Goal: Task Accomplishment & Management: Manage account settings

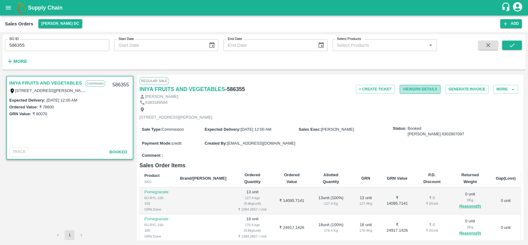
click at [401, 88] on button "View GRN Details" at bounding box center [419, 89] width 41 height 9
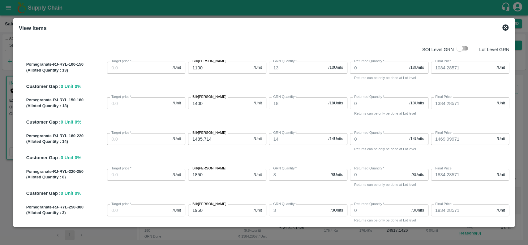
click at [464, 50] on input "checkbox" at bounding box center [459, 48] width 35 height 12
checkbox input "true"
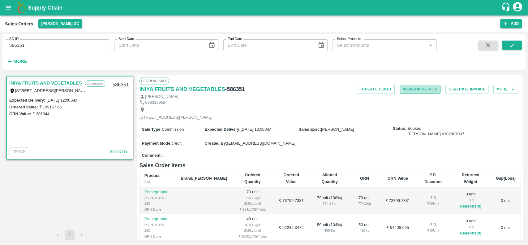
click at [410, 90] on button "View GRN Details" at bounding box center [419, 89] width 41 height 9
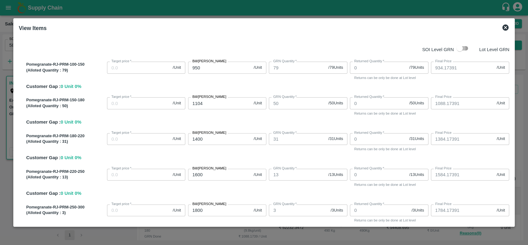
click at [466, 48] on input "checkbox" at bounding box center [459, 48] width 35 height 12
checkbox input "true"
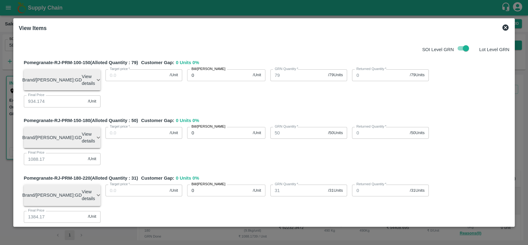
scroll to position [230, 0]
click at [506, 24] on icon at bounding box center [505, 27] width 7 height 7
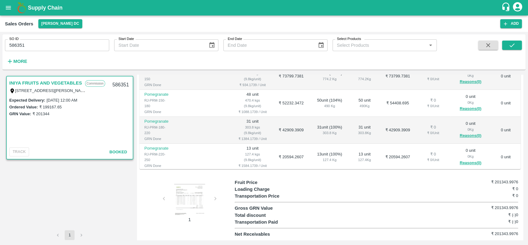
scroll to position [0, 0]
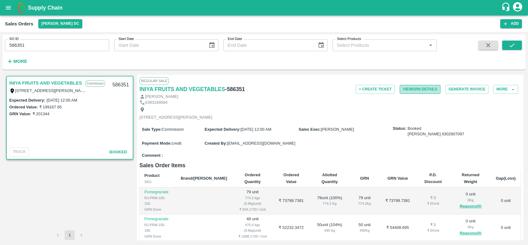
click at [404, 89] on button "View GRN Details" at bounding box center [419, 89] width 41 height 9
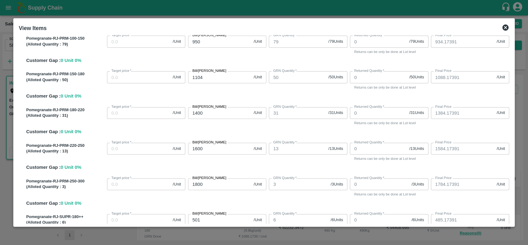
scroll to position [26, 0]
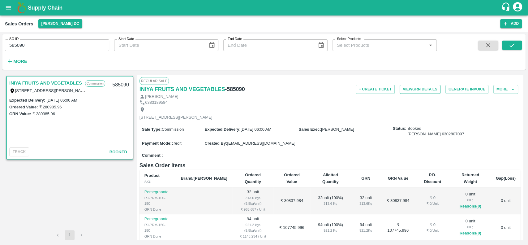
click at [404, 88] on button "View GRN Details" at bounding box center [419, 89] width 41 height 9
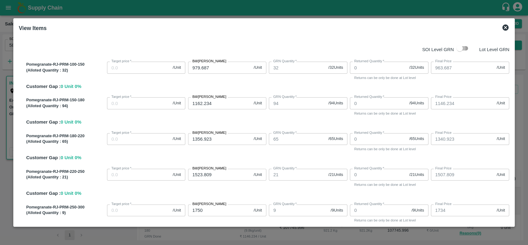
click at [465, 48] on input "checkbox" at bounding box center [459, 48] width 35 height 12
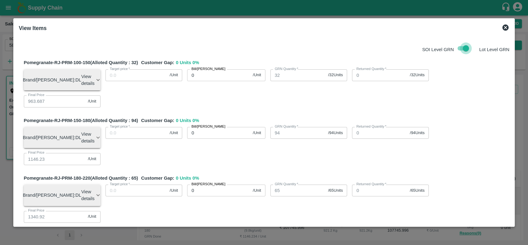
click at [455, 51] on input "checkbox" at bounding box center [465, 48] width 35 height 12
checkbox input "false"
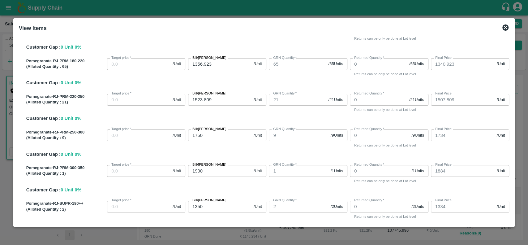
scroll to position [94, 0]
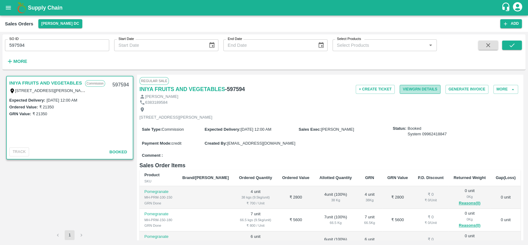
click at [403, 89] on button "View GRN Details" at bounding box center [419, 89] width 41 height 9
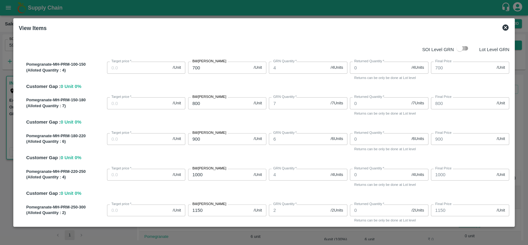
click at [463, 48] on input "checkbox" at bounding box center [459, 48] width 35 height 12
checkbox input "true"
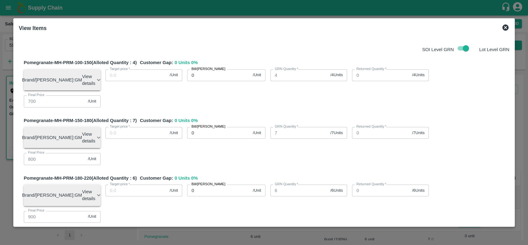
click at [506, 30] on icon at bounding box center [505, 27] width 6 height 6
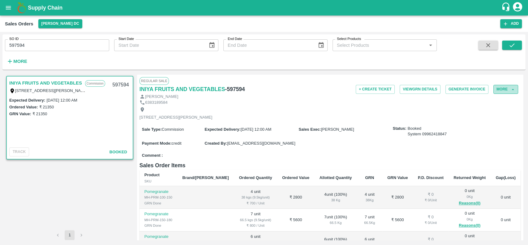
click at [497, 87] on button "More" at bounding box center [505, 89] width 25 height 9
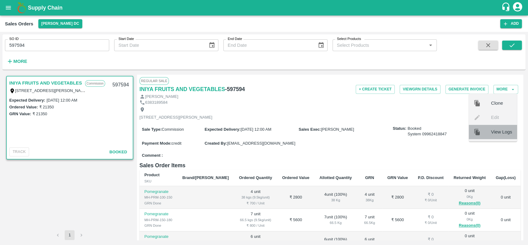
click at [490, 136] on div "View Logs" at bounding box center [492, 132] width 48 height 14
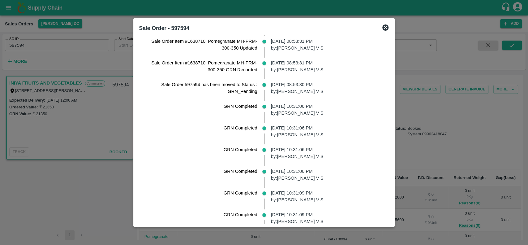
scroll to position [691, 0]
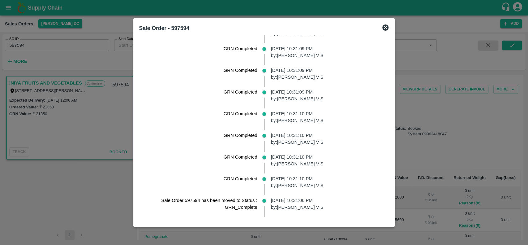
click at [385, 27] on icon at bounding box center [385, 27] width 6 height 6
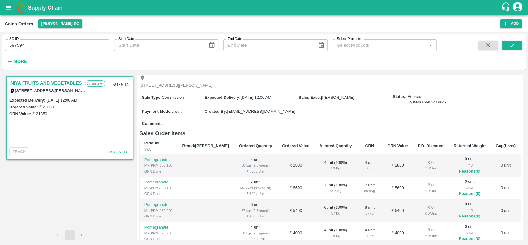
scroll to position [0, 0]
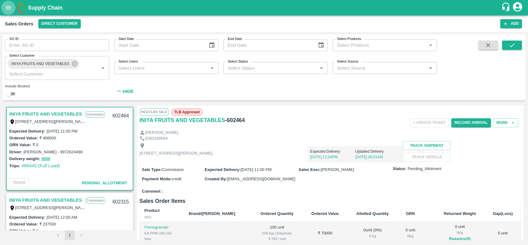
click at [11, 5] on icon "open drawer" at bounding box center [8, 7] width 7 height 7
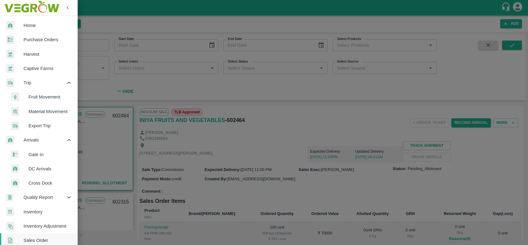
click at [100, 49] on div at bounding box center [264, 122] width 528 height 245
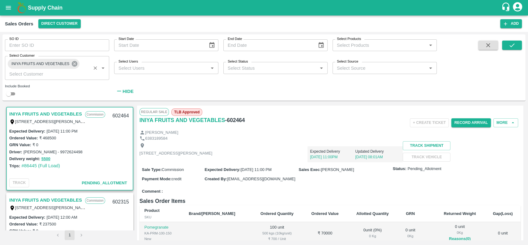
click at [74, 62] on icon at bounding box center [75, 64] width 6 height 6
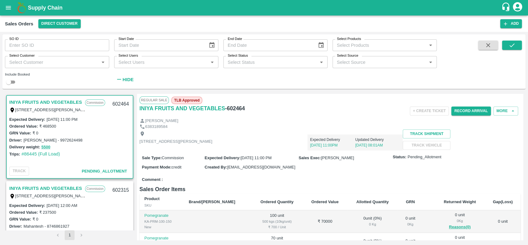
click at [74, 62] on input "Select Customer" at bounding box center [52, 62] width 90 height 8
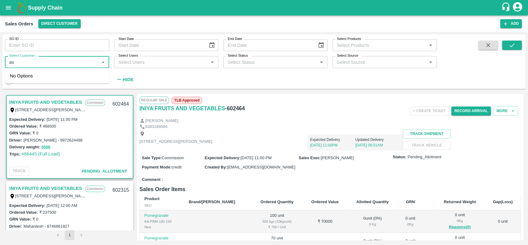
type input "a"
type input "aflabt"
click at [20, 81] on input "checkbox" at bounding box center [16, 79] width 12 height 12
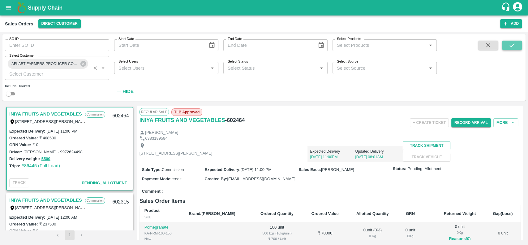
click at [509, 46] on icon "submit" at bounding box center [511, 45] width 7 height 7
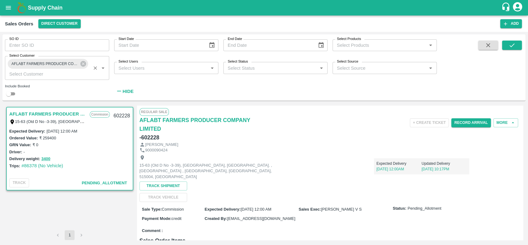
click at [23, 112] on link "AFLABT FARMERS PRODUCER COMPANY LIMITED" at bounding box center [47, 114] width 77 height 8
click at [456, 121] on button "Record Arrival" at bounding box center [471, 122] width 40 height 9
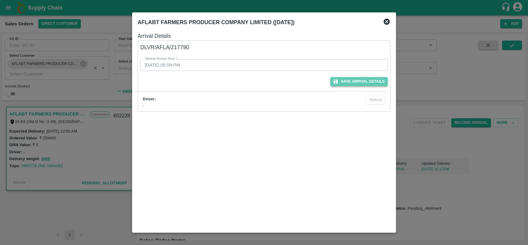
click at [343, 80] on button "Save Arrival Details" at bounding box center [358, 81] width 57 height 9
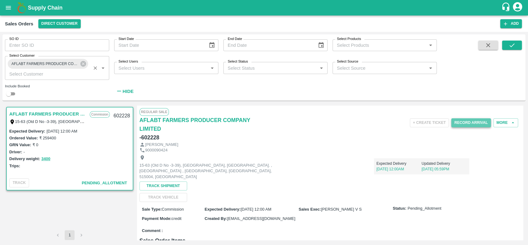
click at [455, 125] on button "Record Arrival" at bounding box center [471, 122] width 40 height 9
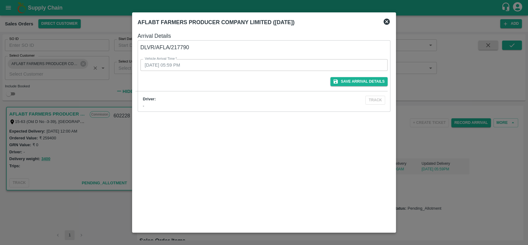
click at [385, 22] on icon at bounding box center [386, 22] width 6 height 6
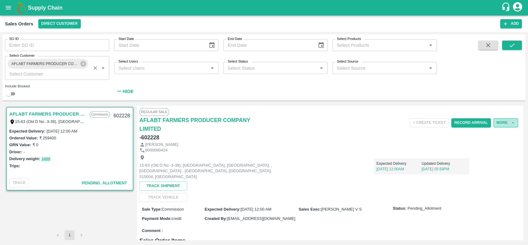
click at [495, 122] on button "More" at bounding box center [505, 122] width 25 height 9
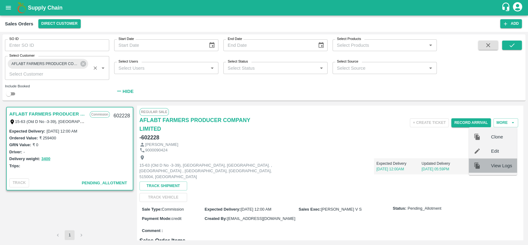
click at [488, 163] on div at bounding box center [481, 165] width 17 height 7
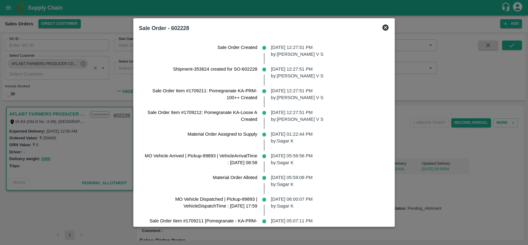
scroll to position [42, 0]
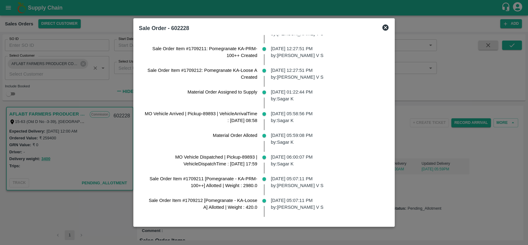
click at [386, 28] on icon at bounding box center [385, 27] width 7 height 7
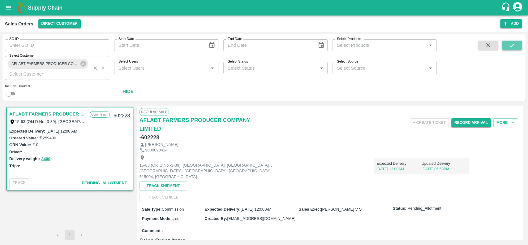
click at [509, 45] on icon "submit" at bounding box center [511, 45] width 7 height 7
click at [12, 113] on link "AFLABT FARMERS PRODUCER COMPANY LIMITED" at bounding box center [47, 114] width 77 height 8
click at [453, 122] on button "Record Arrival" at bounding box center [471, 122] width 40 height 9
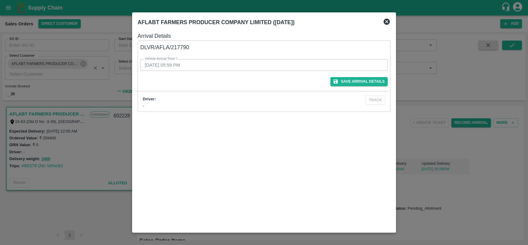
click at [297, 87] on div "DLVR/AFLA/217790 Vehicle Arrival Time   * 10/08/2025 05:59 PM Vehicle Arrival T…" at bounding box center [264, 75] width 253 height 71
click at [345, 80] on button "Save Arrival Details" at bounding box center [358, 81] width 57 height 9
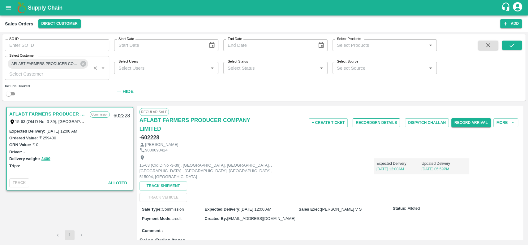
click at [357, 122] on button "Record GRN Details" at bounding box center [375, 122] width 47 height 9
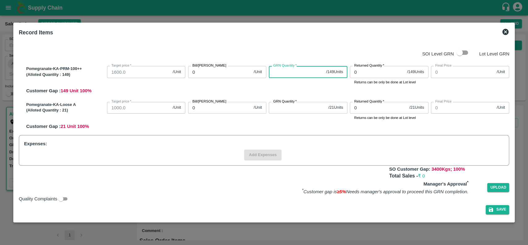
click at [293, 74] on input "GRN Quantity   *" at bounding box center [296, 72] width 55 height 12
type input "149"
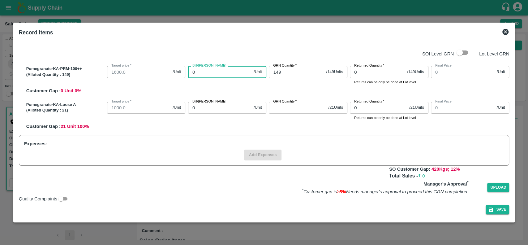
click at [227, 70] on input "0" at bounding box center [219, 72] width 63 height 12
type input "10"
type input "100"
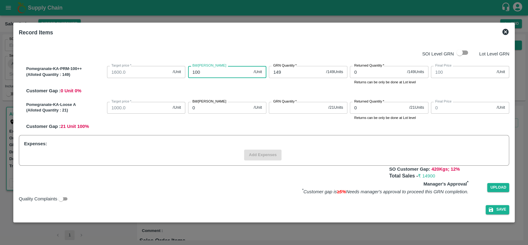
type input "100"
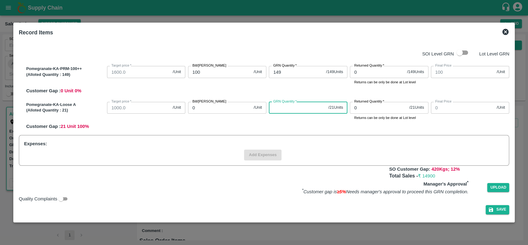
click at [286, 105] on input "GRN Quantity   *" at bounding box center [297, 108] width 57 height 12
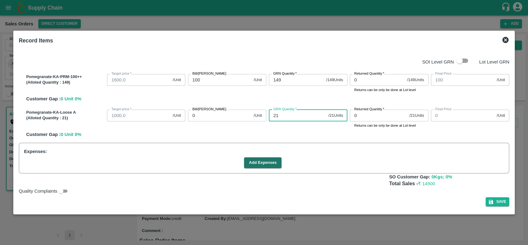
type input "21"
click at [207, 114] on input "0" at bounding box center [219, 115] width 63 height 12
type input "57"
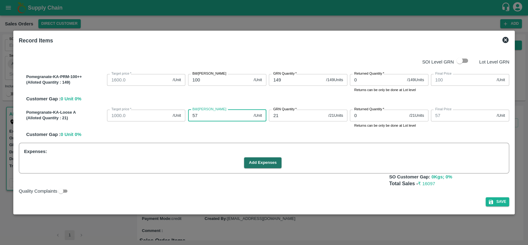
click at [266, 137] on div "Pomegranate-KA-Loose A (Alloted Quantity : 21 ) Target price   * 1000.0 /Unit T…" at bounding box center [266, 122] width 485 height 31
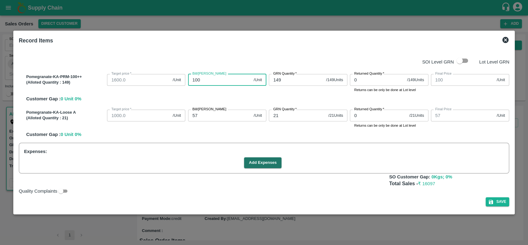
click at [213, 77] on input "100" at bounding box center [219, 80] width 63 height 12
type input "10"
type input "1"
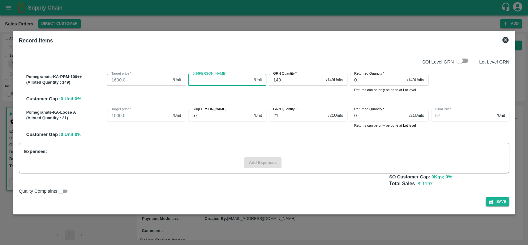
click at [506, 41] on icon at bounding box center [505, 40] width 6 height 6
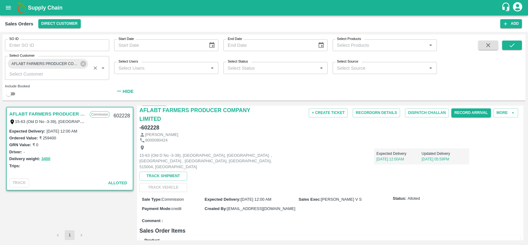
scroll to position [0, 0]
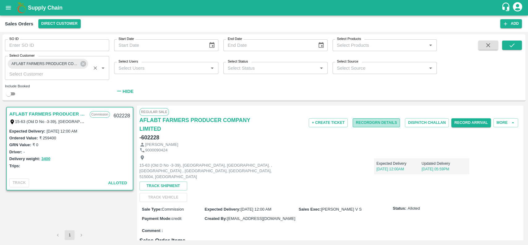
click at [358, 120] on button "Record GRN Details" at bounding box center [375, 122] width 47 height 9
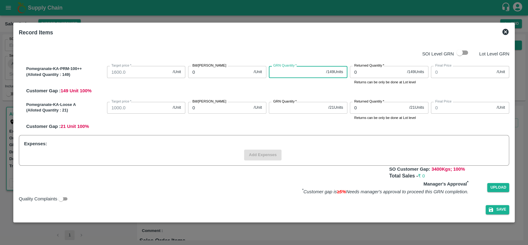
click at [285, 72] on input "GRN Quantity   *" at bounding box center [296, 72] width 55 height 12
type input "149"
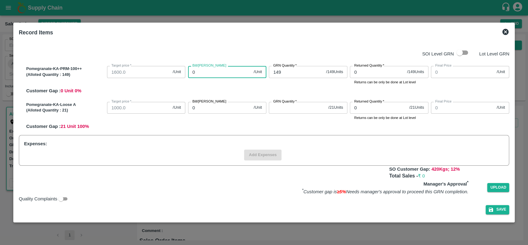
click at [232, 76] on input "0" at bounding box center [219, 72] width 63 height 12
type input "20"
type input "200"
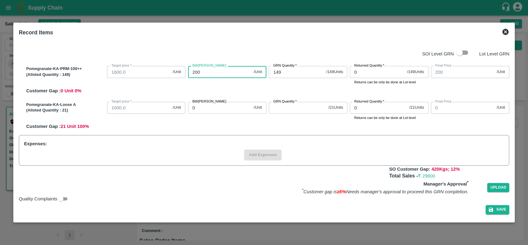
type input "2000"
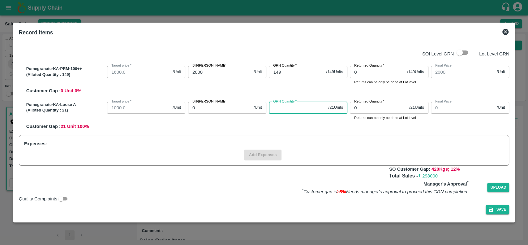
click at [274, 111] on input "GRN Quantity   *" at bounding box center [297, 108] width 57 height 12
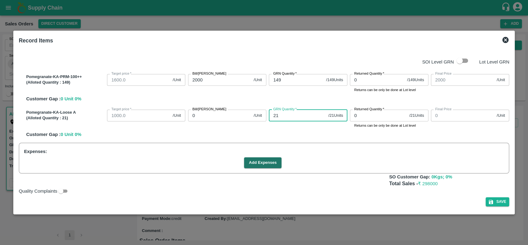
type input "21"
click at [224, 114] on input "0" at bounding box center [219, 115] width 63 height 12
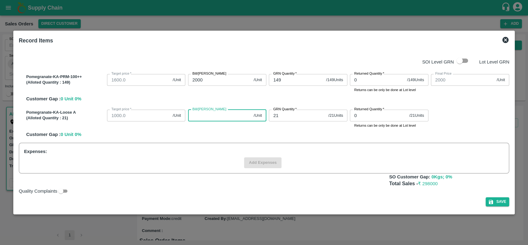
click at [224, 114] on input "Bill/Patti price" at bounding box center [219, 115] width 63 height 12
type input "114"
type input "1140"
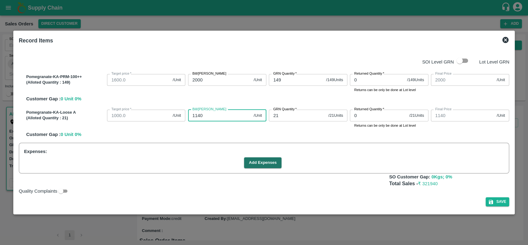
type input "1140"
click at [274, 143] on div "Expenses: Add Expenses" at bounding box center [264, 158] width 490 height 31
click at [500, 201] on button "Save" at bounding box center [496, 201] width 23 height 9
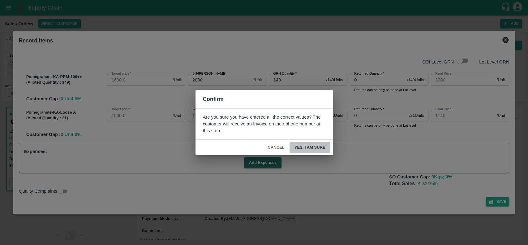
click at [298, 147] on button "Yes, I am sure" at bounding box center [309, 147] width 41 height 11
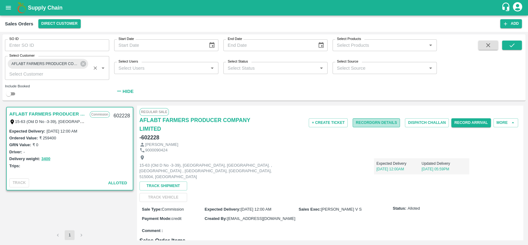
click at [356, 123] on button "Record GRN Details" at bounding box center [375, 122] width 47 height 9
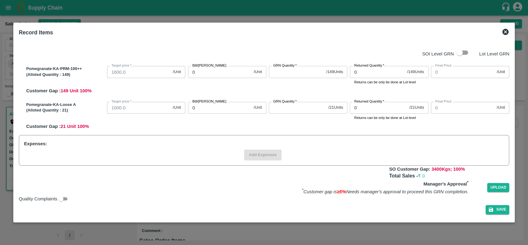
click at [271, 75] on input "GRN Quantity   *" at bounding box center [296, 72] width 55 height 12
type input "149"
click at [231, 70] on input "0" at bounding box center [219, 72] width 63 height 12
type input "20"
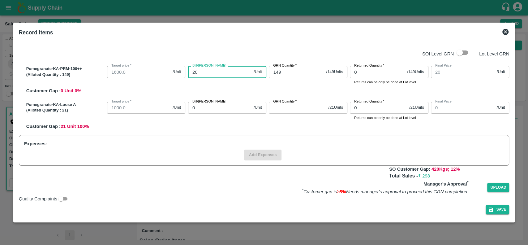
type input "200"
type input "2000"
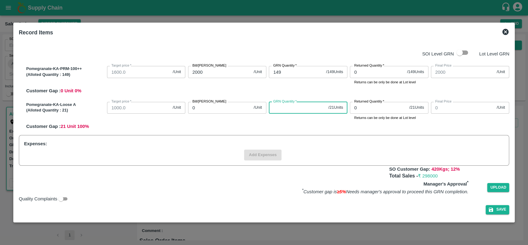
click at [277, 111] on input "GRN Quantity   *" at bounding box center [297, 108] width 57 height 12
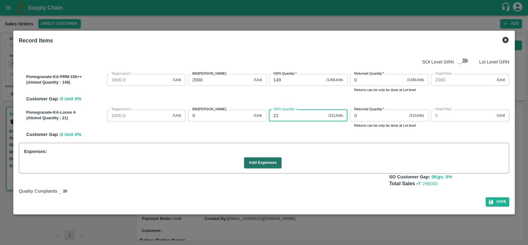
type input "21"
click at [233, 116] on input "0" at bounding box center [219, 115] width 63 height 12
type input "11"
type input "114"
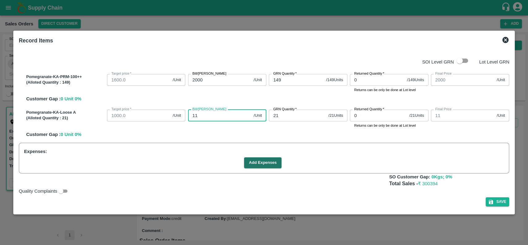
type input "114"
type input "1140"
click at [281, 135] on div "Pomegranate-KA-Loose A (Alloted Quantity : 21 ) Target price   * 1000.0 /Unit T…" at bounding box center [266, 122] width 485 height 31
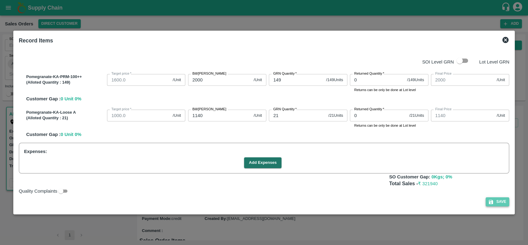
click at [498, 201] on button "Save" at bounding box center [496, 201] width 23 height 9
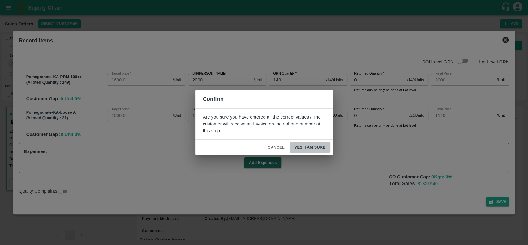
click at [295, 147] on button "Yes, I am sure" at bounding box center [309, 147] width 41 height 11
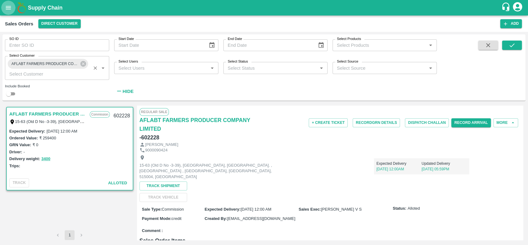
click at [8, 8] on icon "open drawer" at bounding box center [8, 7] width 5 height 3
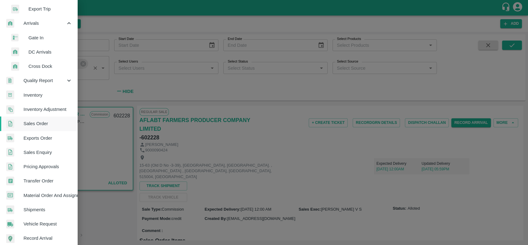
scroll to position [117, 0]
click at [26, 195] on span "Material Order And Assignment" at bounding box center [47, 194] width 49 height 7
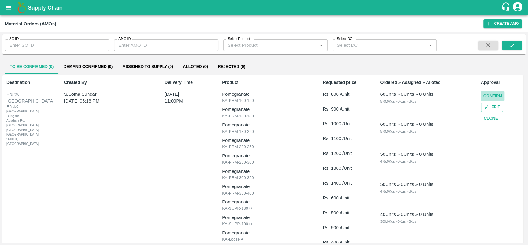
click at [486, 95] on button "Confirm" at bounding box center [493, 96] width 24 height 11
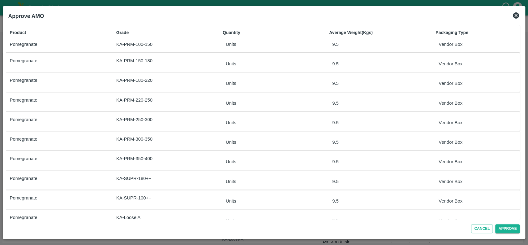
scroll to position [53, 0]
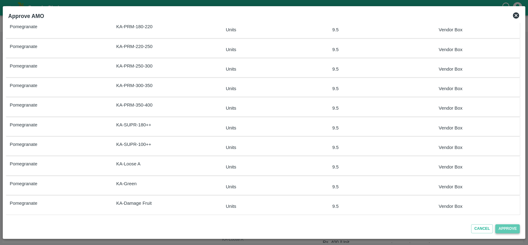
click at [502, 230] on button "Approve" at bounding box center [507, 228] width 24 height 9
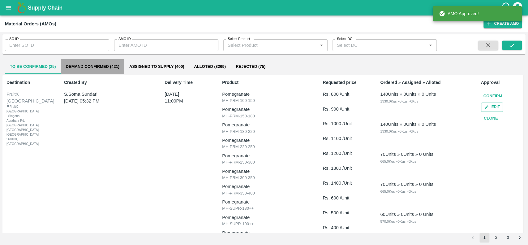
click at [71, 63] on button "Demand Confirmed (421)" at bounding box center [92, 66] width 63 height 15
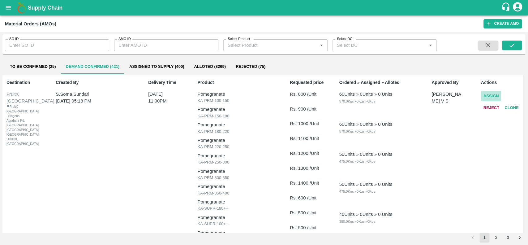
click at [484, 96] on button "Assign" at bounding box center [491, 96] width 20 height 11
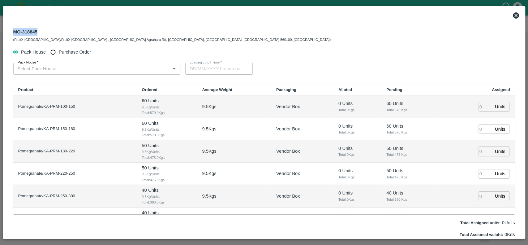
drag, startPoint x: 36, startPoint y: 29, endPoint x: 14, endPoint y: 28, distance: 22.6
click at [14, 28] on div "MO-318845 (FruitX Bangalore/FruitX Bangalore , Singena Agrahara Rd, Gulimangala…" at bounding box center [171, 35] width 317 height 15
copy div "MO-318845"
click at [516, 16] on icon at bounding box center [516, 15] width 6 height 6
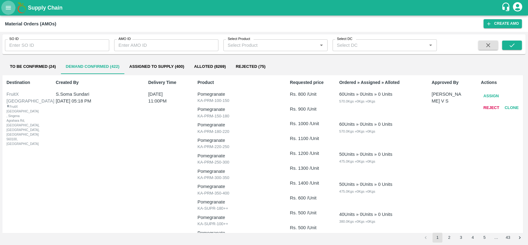
click at [6, 7] on icon "open drawer" at bounding box center [8, 7] width 7 height 7
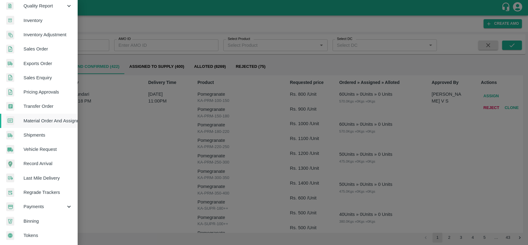
scroll to position [193, 0]
click at [25, 45] on span "Sales Order" at bounding box center [47, 48] width 49 height 7
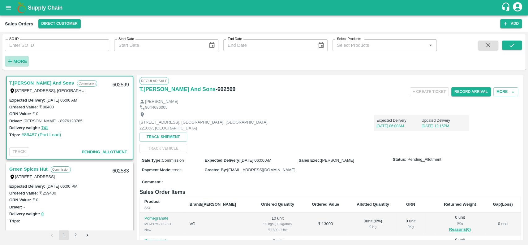
click at [18, 63] on strong "More" at bounding box center [20, 61] width 14 height 5
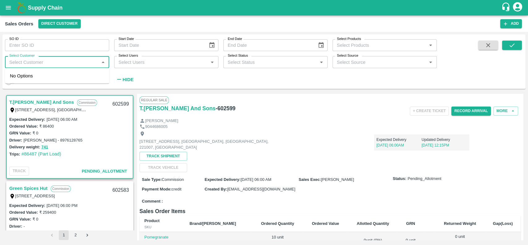
click at [19, 63] on input "Select Customer" at bounding box center [52, 62] width 90 height 8
type input "Aflabt"
click at [71, 73] on div "AFLABT FARMERS PRODUCER COMPANY LIMITED" at bounding box center [64, 79] width 79 height 14
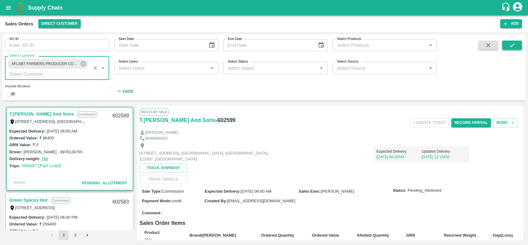
click at [512, 46] on icon "submit" at bounding box center [511, 45] width 7 height 7
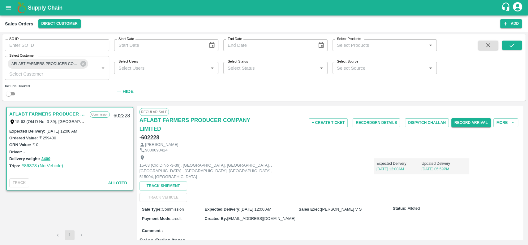
click at [257, 113] on div "Regular Sale" at bounding box center [329, 111] width 381 height 7
click at [355, 125] on button "Record GRN Details" at bounding box center [375, 122] width 47 height 9
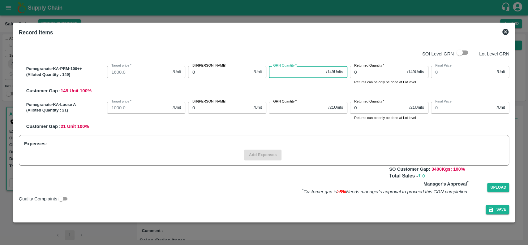
click at [285, 74] on input "GRN Quantity   *" at bounding box center [296, 72] width 55 height 12
type input "149"
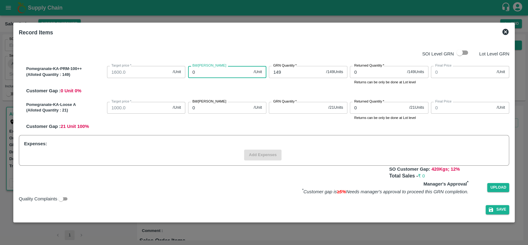
click at [235, 74] on input "0" at bounding box center [219, 72] width 63 height 12
type input "20"
type input "200"
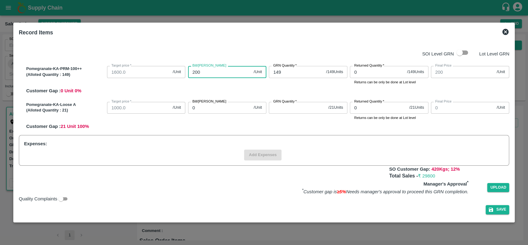
type input "2000"
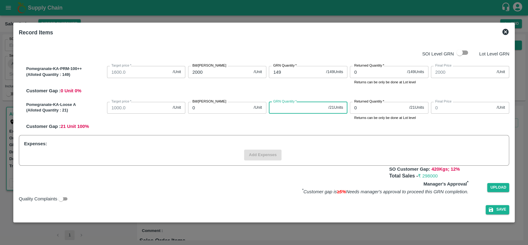
click at [299, 105] on input "GRN Quantity   *" at bounding box center [297, 108] width 57 height 12
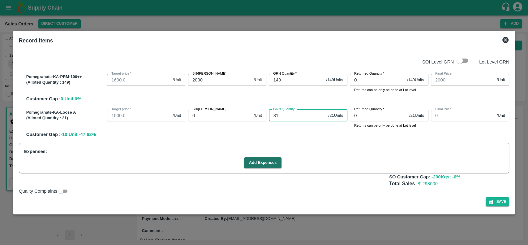
type input "3"
type input "21"
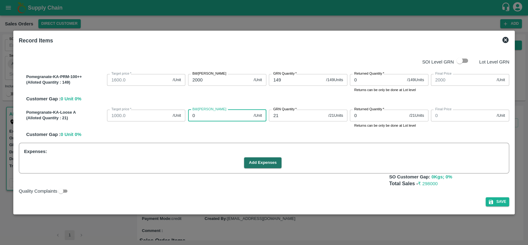
click at [236, 114] on input "0" at bounding box center [219, 115] width 63 height 12
type input "11"
type input "114"
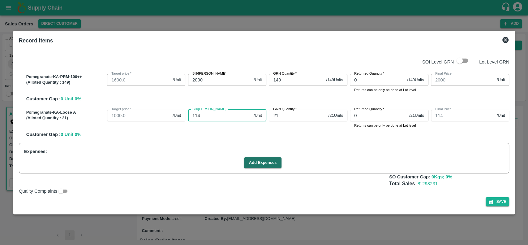
type input "1140"
click at [272, 135] on div "Pomegranate-KA-Loose A (Alloted Quantity : 21 ) Target price   * 1000.0 /Unit T…" at bounding box center [266, 122] width 485 height 31
click at [496, 202] on button "Save" at bounding box center [496, 201] width 23 height 9
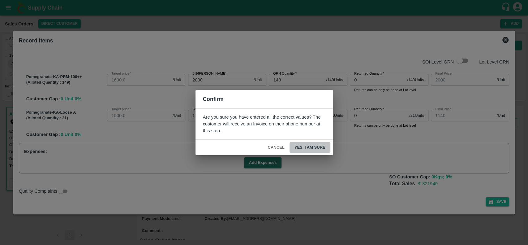
click at [299, 147] on button "Yes, I am sure" at bounding box center [309, 147] width 41 height 11
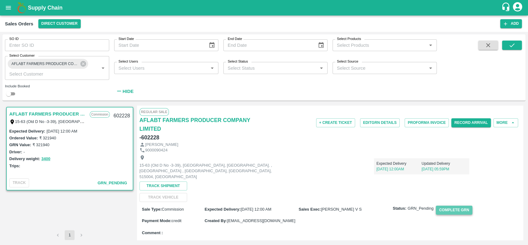
click at [442, 205] on button "Complete GRN" at bounding box center [454, 209] width 36 height 9
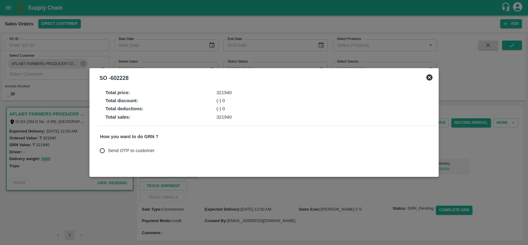
click at [144, 149] on span "Send OTP to customer" at bounding box center [131, 150] width 47 height 7
click at [108, 149] on input "Send OTP to customer" at bounding box center [101, 150] width 11 height 11
radio input "true"
click at [164, 149] on button "Send OTP" at bounding box center [172, 150] width 25 height 9
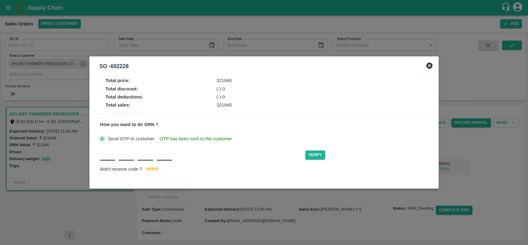
click at [109, 160] on input "text" at bounding box center [107, 154] width 15 height 11
type input "S"
type input "C"
type input "O"
type input "E"
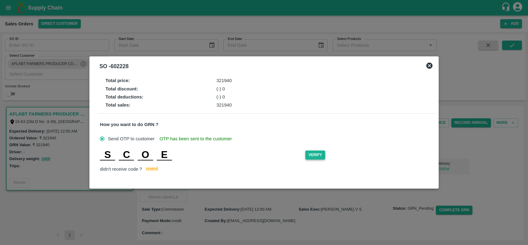
click at [313, 154] on button "Verify" at bounding box center [315, 154] width 20 height 9
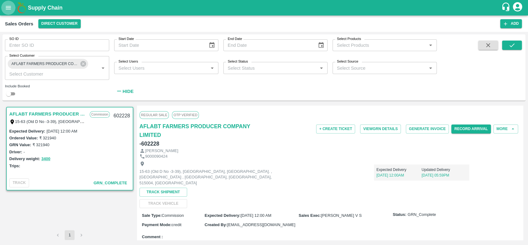
click at [7, 4] on icon "open drawer" at bounding box center [8, 7] width 7 height 7
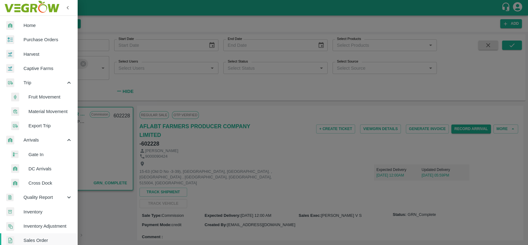
click at [32, 98] on span "Fruit Movement" at bounding box center [50, 96] width 44 height 7
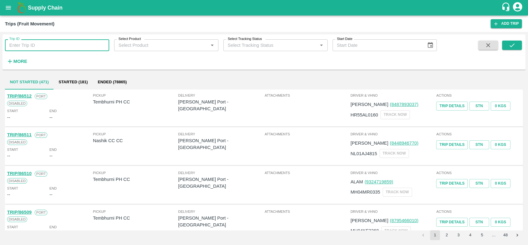
click at [56, 43] on input "Trip ID" at bounding box center [57, 45] width 104 height 12
type input "70850"
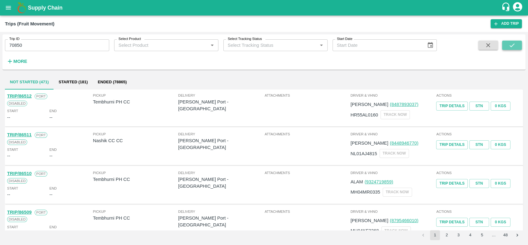
click at [511, 49] on button "submit" at bounding box center [512, 45] width 20 height 9
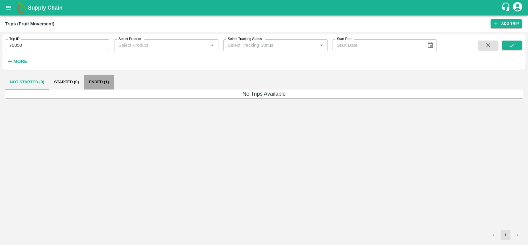
click at [103, 77] on button "Ended (1)" at bounding box center [99, 82] width 30 height 15
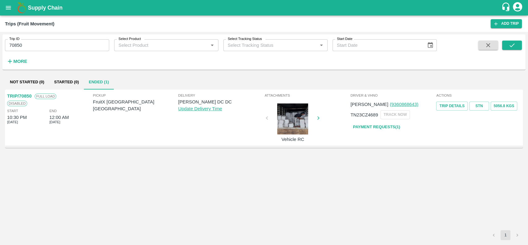
click at [14, 96] on p "TRIP/70850" at bounding box center [19, 95] width 24 height 7
click at [476, 106] on link "STN" at bounding box center [479, 105] width 20 height 9
click at [505, 108] on button "5056.8 Kgs" at bounding box center [503, 105] width 27 height 9
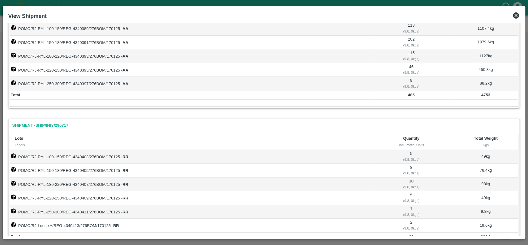
scroll to position [57, 0]
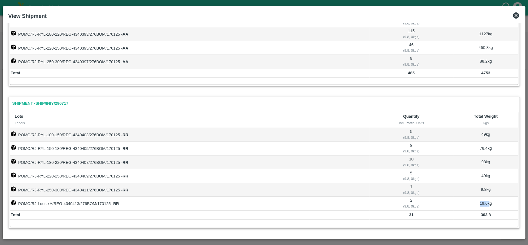
drag, startPoint x: 478, startPoint y: 203, endPoint x: 487, endPoint y: 204, distance: 9.7
click at [487, 204] on td "19.6 kg" at bounding box center [485, 203] width 65 height 14
click at [515, 16] on icon at bounding box center [516, 15] width 6 height 6
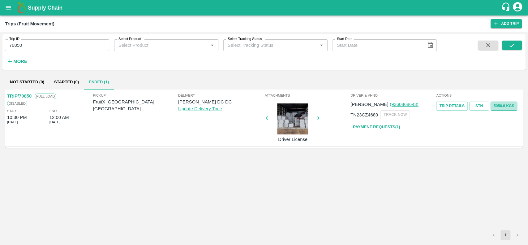
click at [497, 104] on button "5056.8 Kgs" at bounding box center [503, 105] width 27 height 9
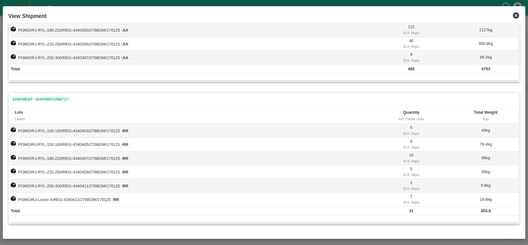
scroll to position [61, 0]
drag, startPoint x: 480, startPoint y: 211, endPoint x: 490, endPoint y: 212, distance: 9.9
click at [490, 212] on td "303.8" at bounding box center [485, 210] width 65 height 9
click at [494, 206] on td "303.8" at bounding box center [485, 210] width 65 height 9
drag, startPoint x: 312, startPoint y: 243, endPoint x: 314, endPoint y: 247, distance: 4.4
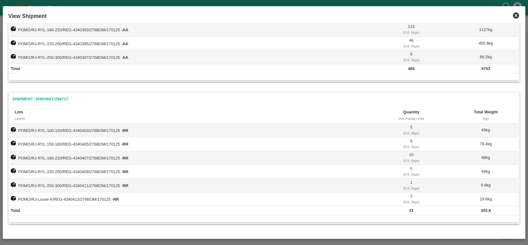
click at [314, 244] on html "Supply Chain Trips (Fruit Movement) Add Trip Trip ID 70850 Trip ID Select Produ…" at bounding box center [264, 122] width 528 height 245
click at [146, 88] on div "Shipment - SHIP/INIY/296713 Lots Labels Quantity incl. Partial Units Total Weig…" at bounding box center [263, 99] width 511 height 270
click at [515, 17] on icon at bounding box center [516, 15] width 6 height 6
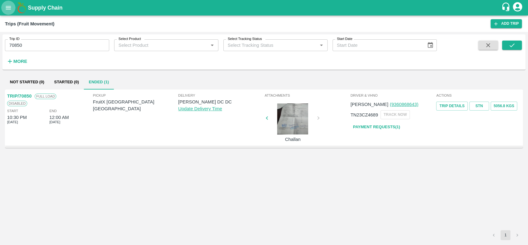
click at [11, 7] on icon "open drawer" at bounding box center [8, 7] width 7 height 7
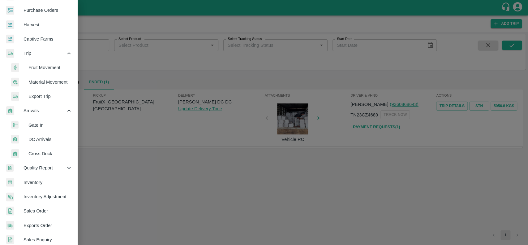
scroll to position [30, 0]
click at [27, 216] on link "Sales Order" at bounding box center [38, 210] width 77 height 14
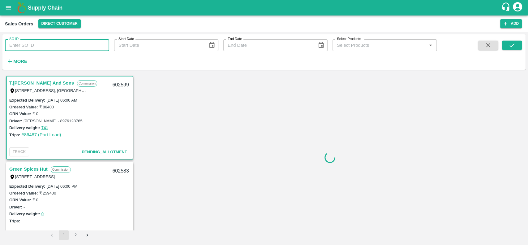
click at [18, 46] on input "SO ID" at bounding box center [57, 45] width 104 height 12
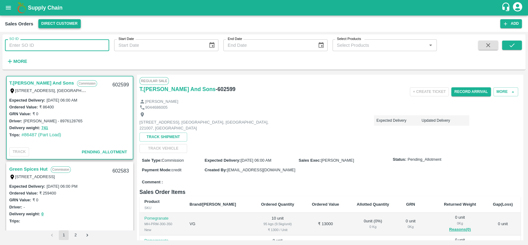
paste input "599328"
type input "599328"
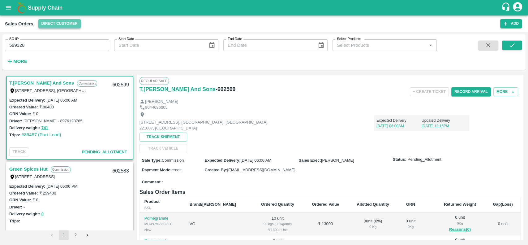
click at [39, 25] on button "Direct Customer" at bounding box center [59, 23] width 42 height 9
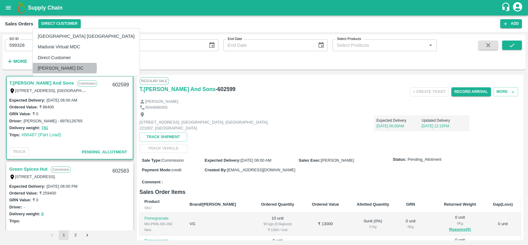
click at [64, 68] on li "[PERSON_NAME] DC" at bounding box center [86, 68] width 107 height 11
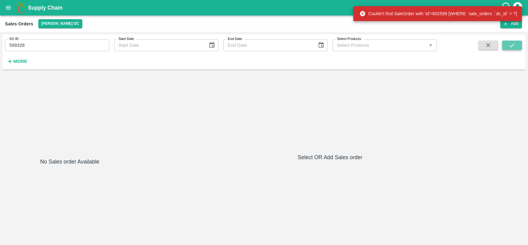
click at [506, 41] on button "submit" at bounding box center [512, 45] width 20 height 9
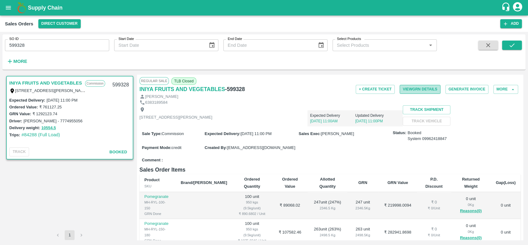
click at [414, 86] on button "View GRN Details" at bounding box center [419, 89] width 41 height 9
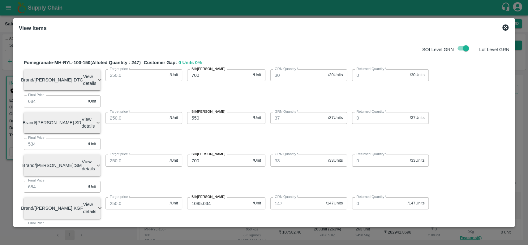
click at [507, 27] on icon at bounding box center [505, 27] width 6 height 6
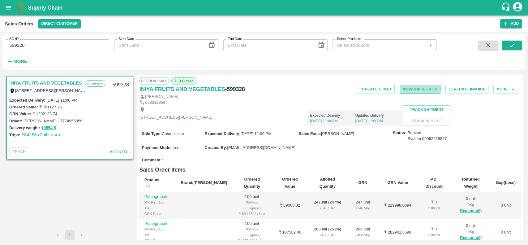
click at [399, 92] on button "View GRN Details" at bounding box center [419, 89] width 41 height 9
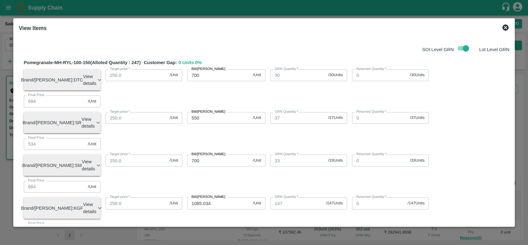
click at [506, 25] on icon at bounding box center [505, 27] width 6 height 6
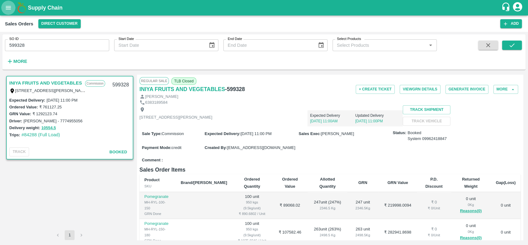
click at [8, 10] on icon "open drawer" at bounding box center [8, 7] width 7 height 7
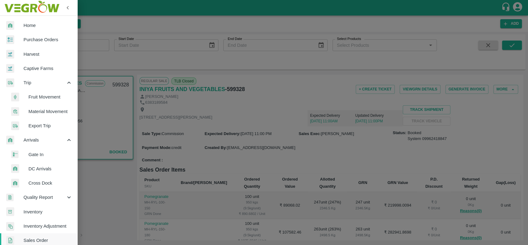
click at [272, 92] on div at bounding box center [264, 122] width 528 height 245
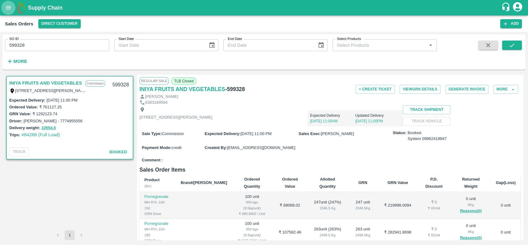
click at [9, 11] on icon "open drawer" at bounding box center [8, 7] width 7 height 7
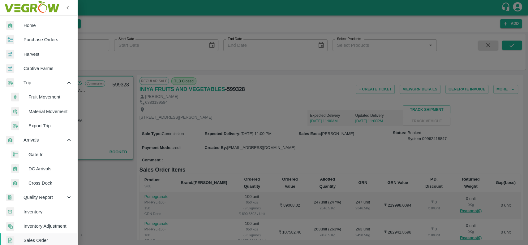
click at [30, 94] on span "Fruit Movement" at bounding box center [50, 96] width 44 height 7
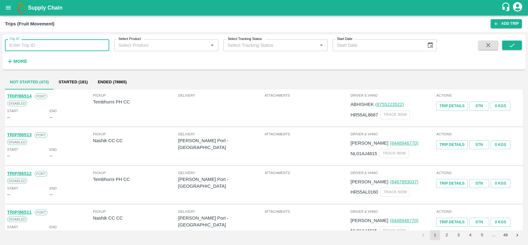
click at [33, 47] on input "Trip ID" at bounding box center [57, 45] width 104 height 12
type input "70850"
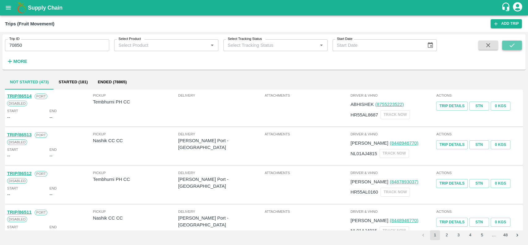
click at [510, 47] on icon "submit" at bounding box center [511, 45] width 7 height 7
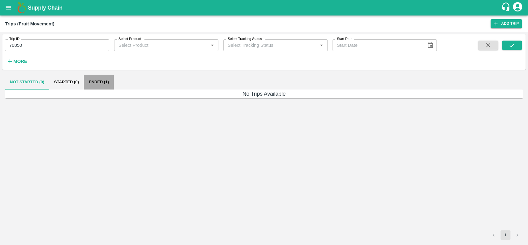
click at [98, 79] on button "Ended (1)" at bounding box center [99, 82] width 30 height 15
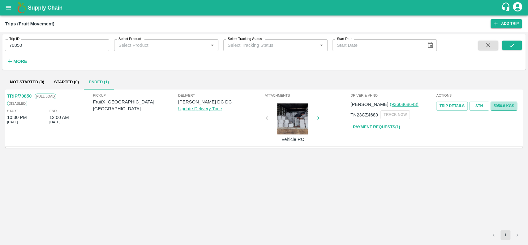
click at [496, 107] on button "5056.8 Kgs" at bounding box center [503, 105] width 27 height 9
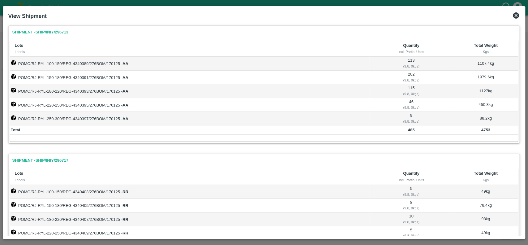
click at [515, 13] on icon at bounding box center [516, 15] width 6 height 6
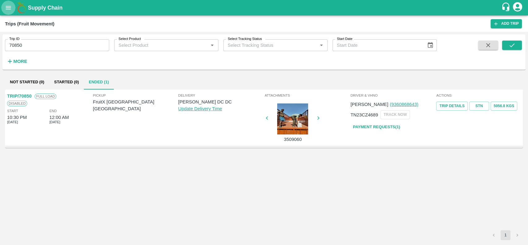
click at [7, 11] on icon "open drawer" at bounding box center [8, 7] width 7 height 7
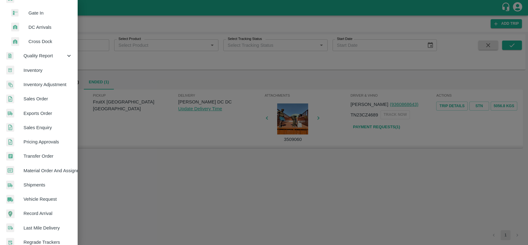
scroll to position [142, 0]
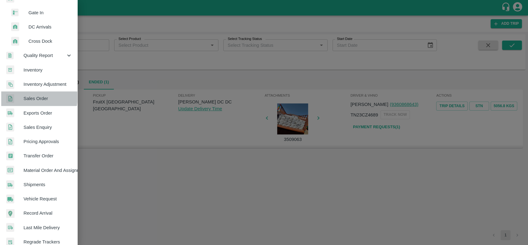
click at [29, 97] on span "Sales Order" at bounding box center [47, 98] width 49 height 7
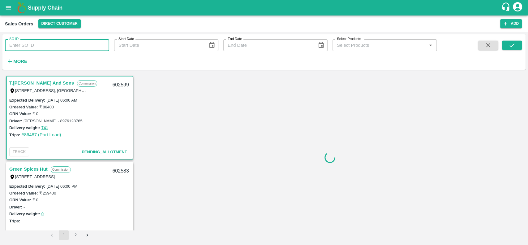
click at [30, 47] on input "SO ID" at bounding box center [57, 45] width 104 height 12
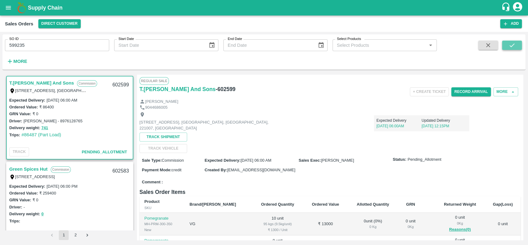
click at [510, 45] on icon "submit" at bounding box center [511, 45] width 7 height 7
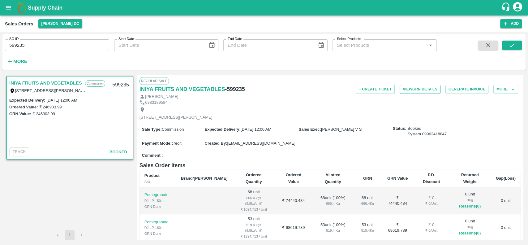
click at [404, 90] on button "View GRN Details" at bounding box center [419, 89] width 41 height 9
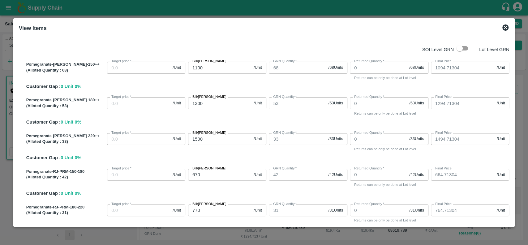
click at [503, 29] on icon at bounding box center [505, 27] width 6 height 6
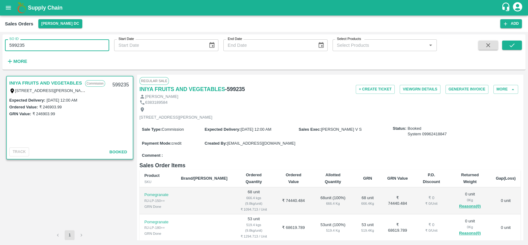
drag, startPoint x: 34, startPoint y: 45, endPoint x: 7, endPoint y: 48, distance: 27.0
click at [7, 48] on input "599235" at bounding box center [57, 45] width 104 height 12
paste input "text"
type input "597594"
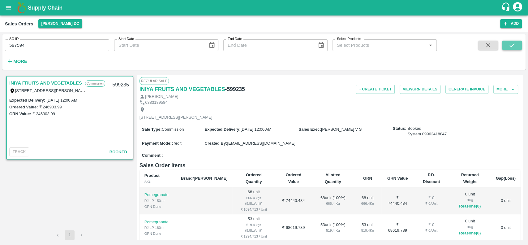
click at [507, 47] on button "submit" at bounding box center [512, 45] width 20 height 9
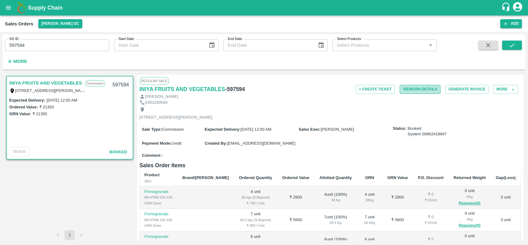
click at [401, 85] on button "View GRN Details" at bounding box center [419, 89] width 41 height 9
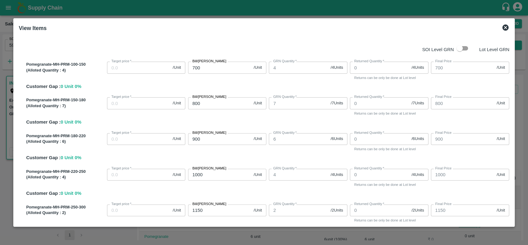
scroll to position [118, 0]
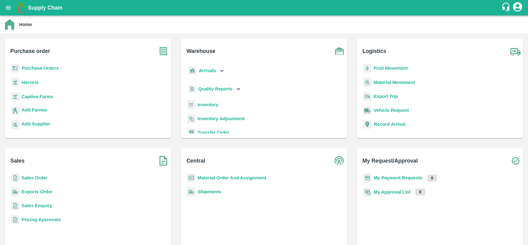
click at [24, 69] on b "Purchase Orders" at bounding box center [40, 68] width 37 height 5
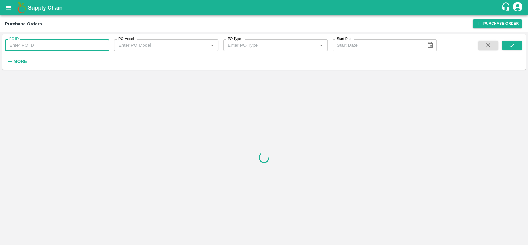
click at [21, 46] on input "PO ID" at bounding box center [57, 45] width 104 height 12
type input "131443"
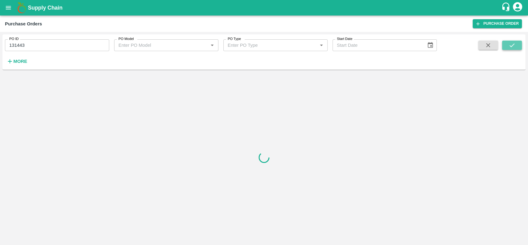
click at [510, 49] on button "submit" at bounding box center [512, 45] width 20 height 9
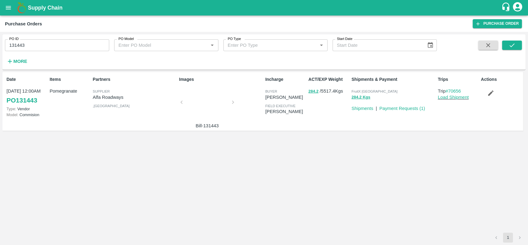
click at [200, 101] on div at bounding box center [207, 104] width 46 height 33
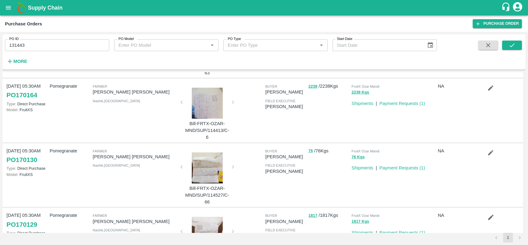
scroll to position [5, 0]
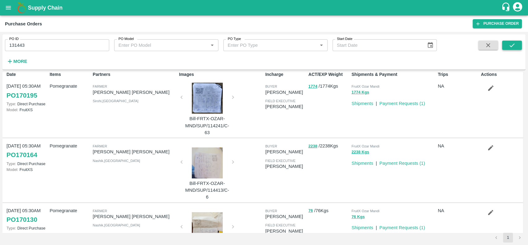
click at [508, 47] on icon "submit" at bounding box center [511, 45] width 7 height 7
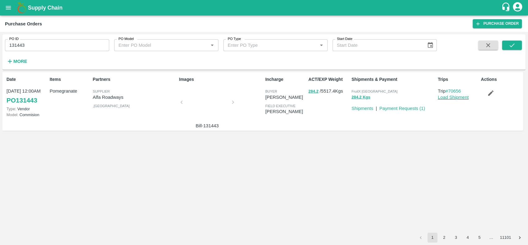
click at [205, 104] on div at bounding box center [207, 104] width 46 height 33
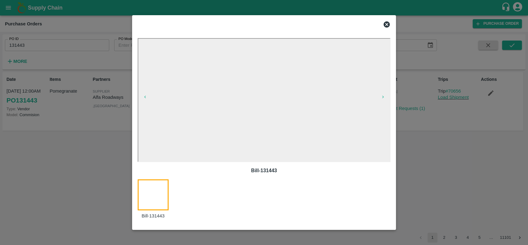
click at [383, 24] on icon at bounding box center [386, 24] width 6 height 6
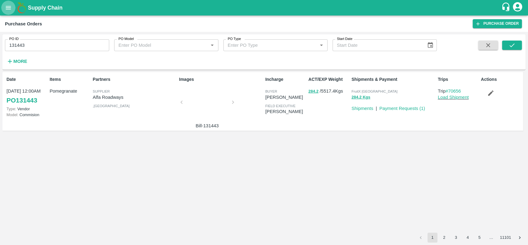
click at [6, 11] on button "open drawer" at bounding box center [8, 8] width 14 height 14
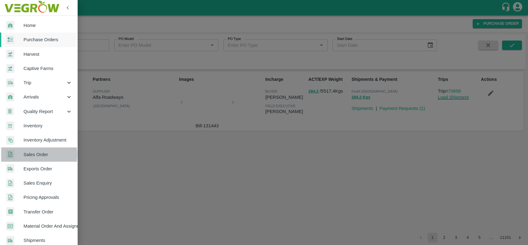
click at [26, 155] on span "Sales Order" at bounding box center [47, 154] width 49 height 7
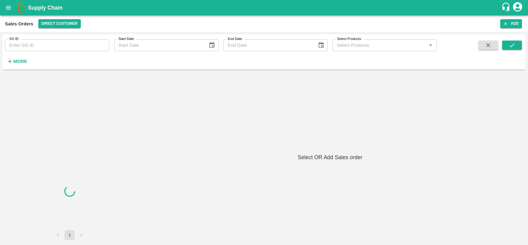
click at [45, 42] on input "SO ID" at bounding box center [57, 45] width 104 height 12
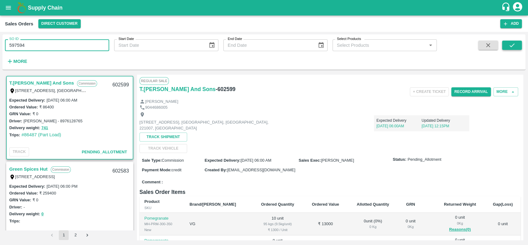
type input "597594"
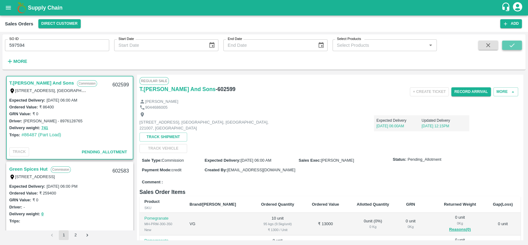
click at [510, 47] on icon "submit" at bounding box center [511, 45] width 7 height 7
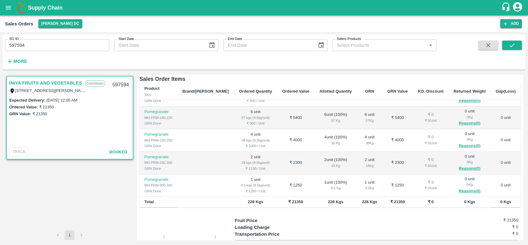
scroll to position [129, 0]
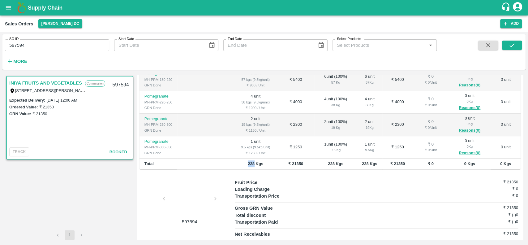
drag, startPoint x: 232, startPoint y: 162, endPoint x: 237, endPoint y: 162, distance: 5.3
click at [248, 162] on b "228 Kgs" at bounding box center [255, 163] width 15 height 5
click at [7, 10] on icon "open drawer" at bounding box center [8, 7] width 7 height 7
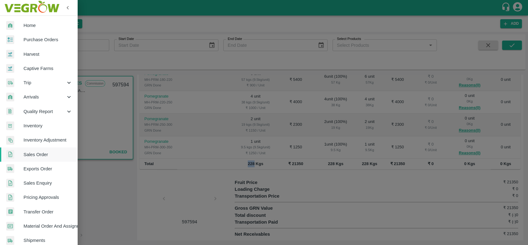
click at [28, 39] on span "Purchase Orders" at bounding box center [47, 39] width 49 height 7
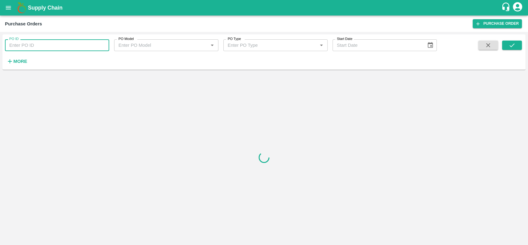
click at [49, 43] on input "PO ID" at bounding box center [57, 45] width 104 height 12
type input "155379"
click at [506, 43] on button "submit" at bounding box center [512, 45] width 20 height 9
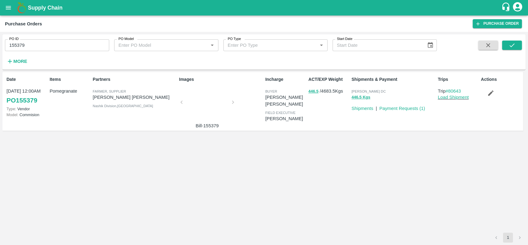
click at [211, 103] on div at bounding box center [207, 104] width 46 height 33
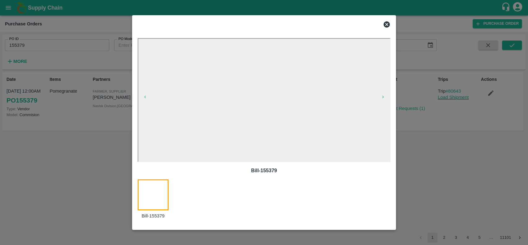
click at [390, 22] on div at bounding box center [264, 24] width 258 height 12
click at [387, 26] on icon at bounding box center [386, 24] width 6 height 6
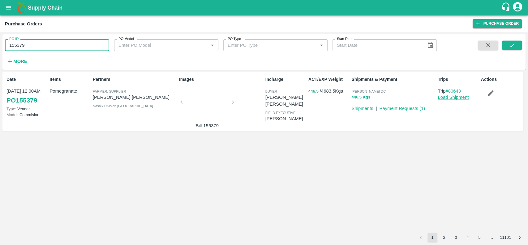
drag, startPoint x: 29, startPoint y: 46, endPoint x: 0, endPoint y: 49, distance: 29.1
click at [0, 49] on div "PO ID 155379 PO ID PO Model PO Model   * PO Type PO Type   * Start Date Start D…" at bounding box center [264, 138] width 528 height 213
click at [36, 45] on input "155379" at bounding box center [57, 45] width 104 height 12
